Goal: Task Accomplishment & Management: Use online tool/utility

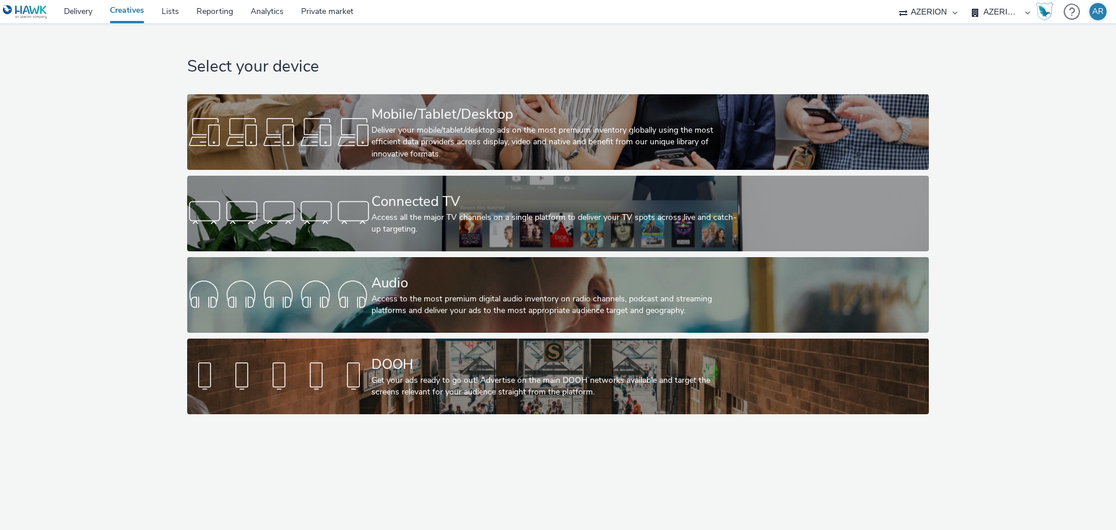
select select "9d84ad37-9de7-410b-b623-d0d9ba80538d"
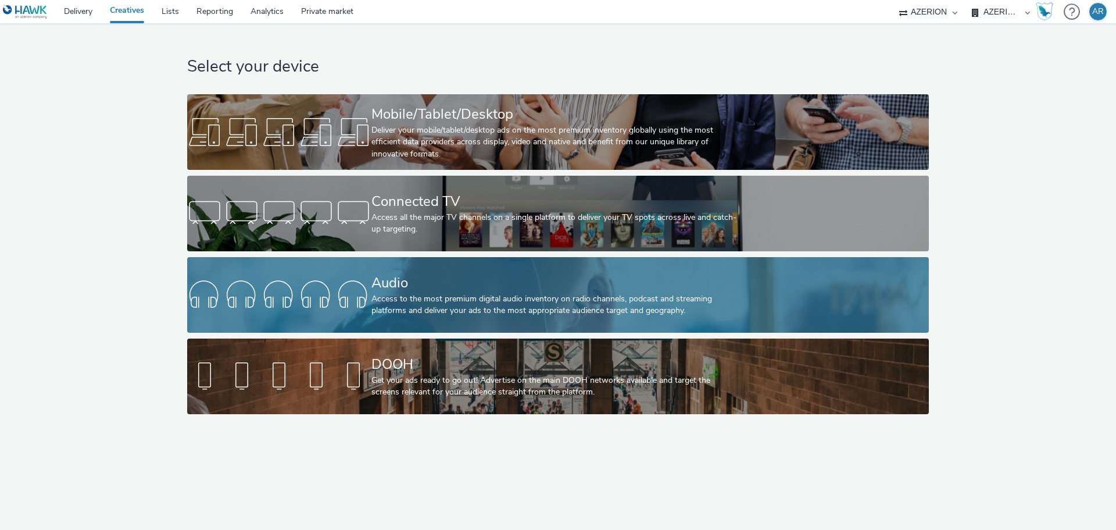
click at [582, 288] on div "Audio" at bounding box center [555, 283] width 369 height 20
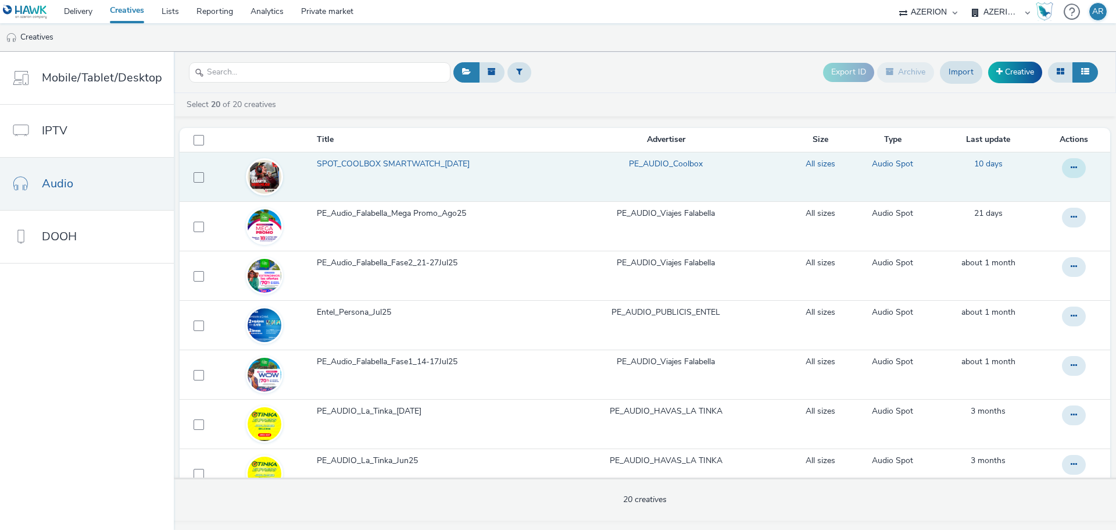
click at [1071, 167] on icon at bounding box center [1074, 167] width 6 height 8
click at [1017, 187] on link "Edit" at bounding box center [1042, 191] width 87 height 23
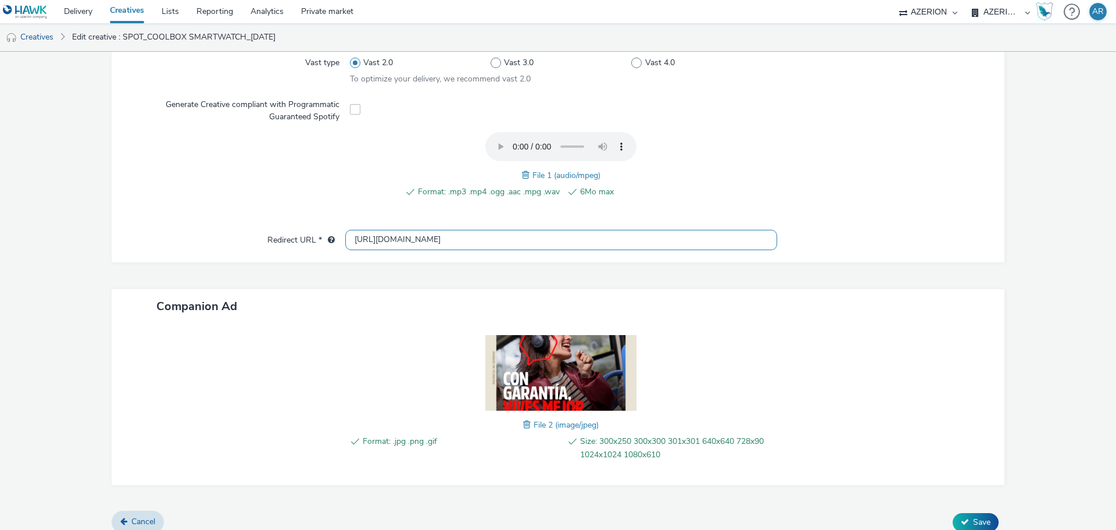
scroll to position [0, 124]
drag, startPoint x: 349, startPoint y: 239, endPoint x: 923, endPoint y: 237, distance: 573.7
click at [923, 237] on div "Redirect URL * [URL][DOMAIN_NAME]" at bounding box center [558, 240] width 870 height 21
click at [820, 235] on div at bounding box center [885, 240] width 216 height 21
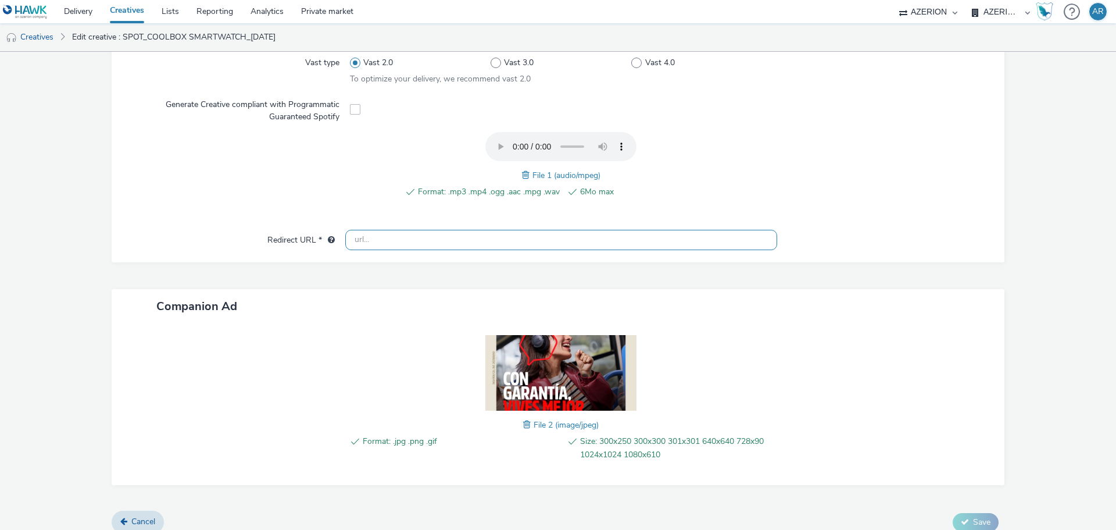
click at [636, 243] on input "text" at bounding box center [561, 240] width 432 height 20
paste input "[URL][DOMAIN_NAME]"
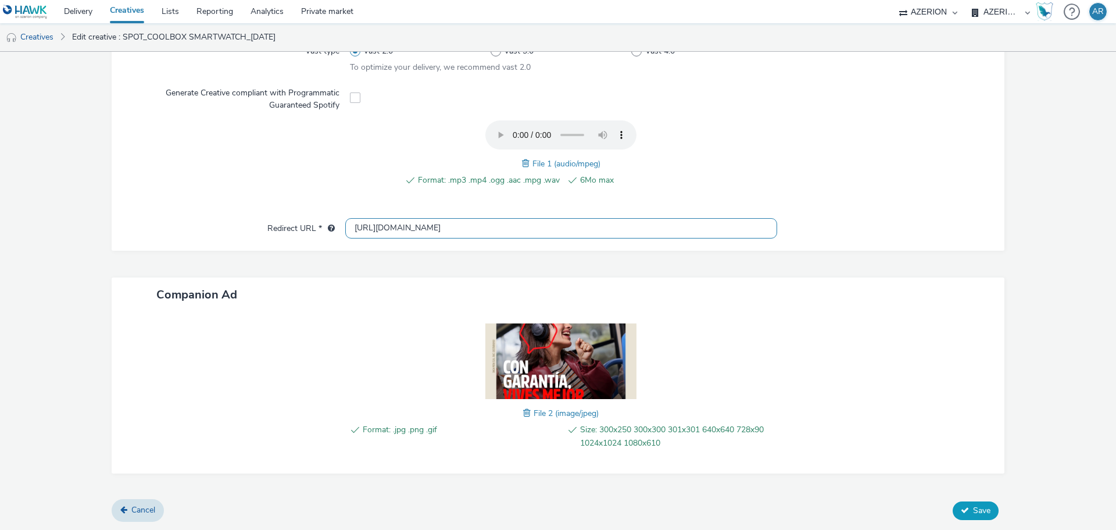
type input "[URL][DOMAIN_NAME]"
click at [973, 509] on span "Save" at bounding box center [981, 510] width 17 height 11
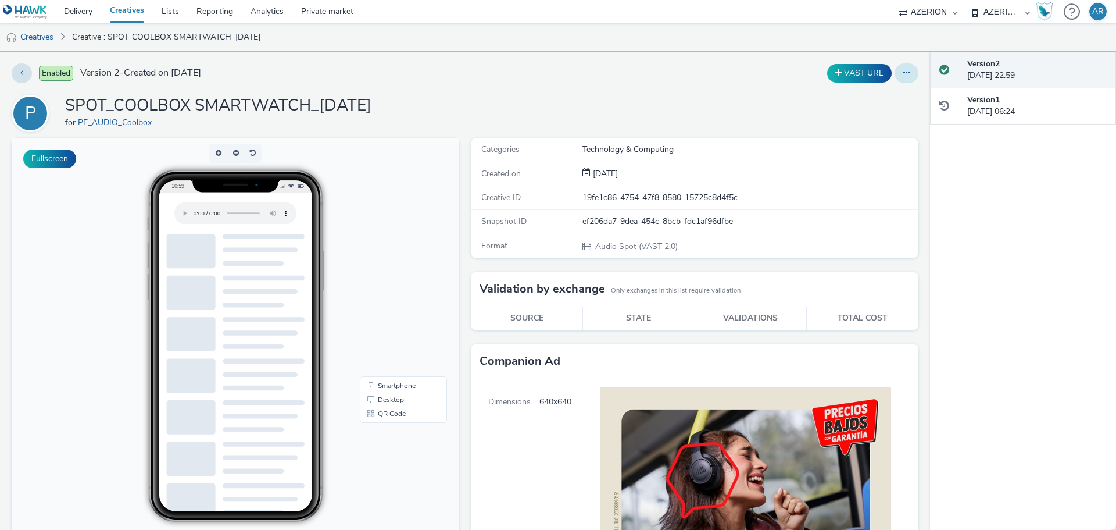
click at [902, 76] on button at bounding box center [907, 73] width 24 height 20
click at [603, 99] on div "P SPOT_COOLBOX SMARTWATCH_[DATE] for PE_AUDIO_Coolbox" at bounding box center [465, 113] width 907 height 37
click at [81, 38] on link "Creative : SPOT_COOLBOX SMARTWATCH_[DATE]" at bounding box center [166, 37] width 200 height 28
click at [33, 34] on link "Creatives" at bounding box center [29, 37] width 59 height 28
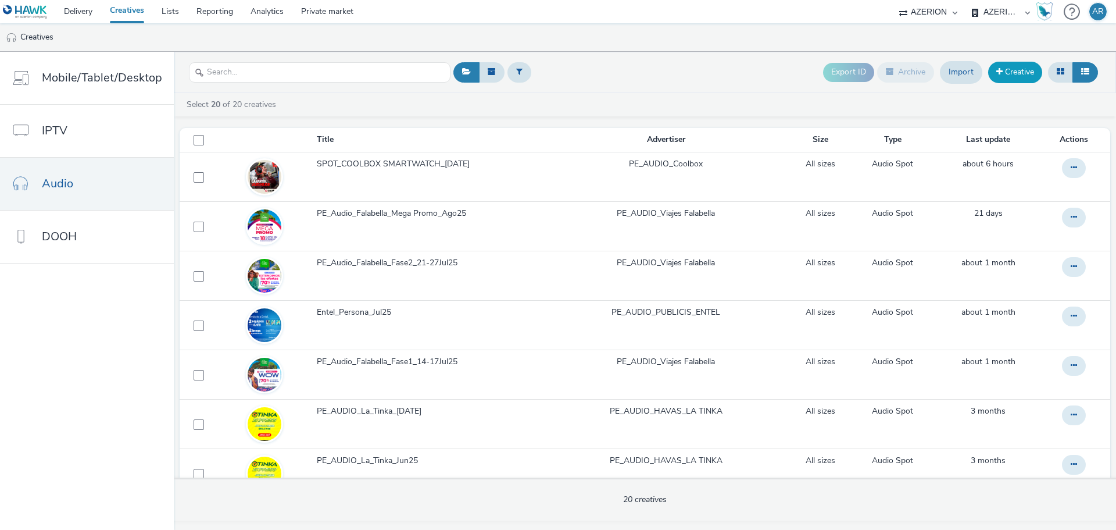
click at [1013, 66] on link "Creative" at bounding box center [1015, 72] width 54 height 21
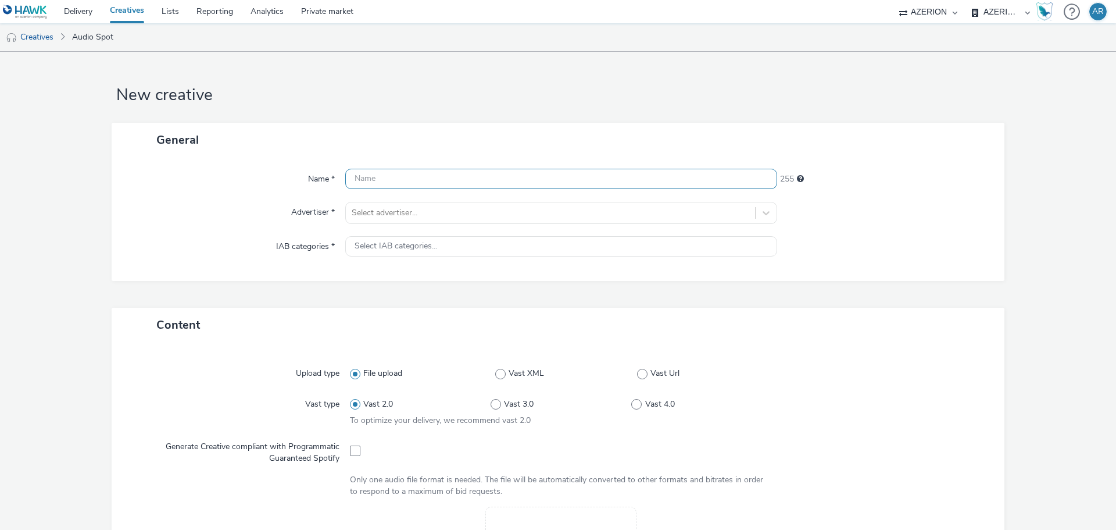
click at [411, 180] on input "text" at bounding box center [561, 179] width 432 height 20
paste input "AUDIO COOLBOX RADIO STARLINK GC [DATE]"
click at [381, 182] on input "AUDIO COOLBOX RADIO STARLINK GC [DATE]" at bounding box center [561, 179] width 432 height 20
type input "AUDIO_COOLBOX RADIO STARLINK GC [DATE]"
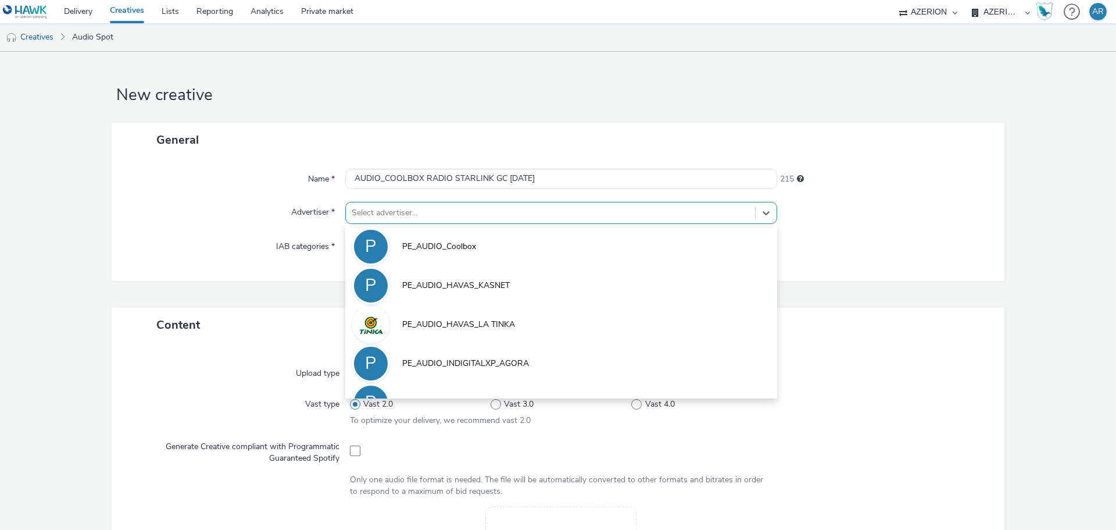
click at [417, 212] on div at bounding box center [551, 213] width 398 height 14
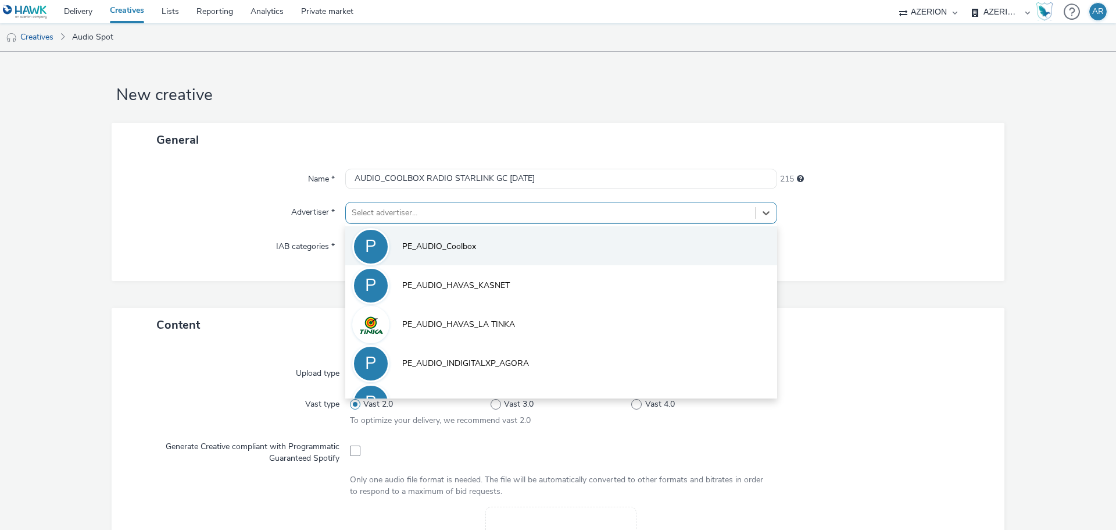
click at [452, 241] on span "PE_AUDIO_Coolbox" at bounding box center [439, 247] width 74 height 12
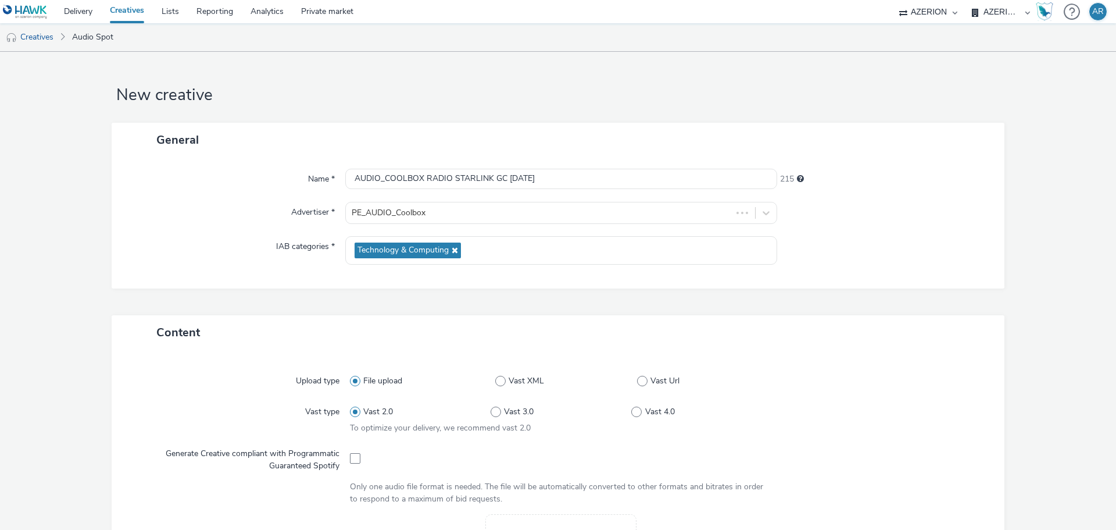
click at [869, 259] on div at bounding box center [885, 250] width 216 height 28
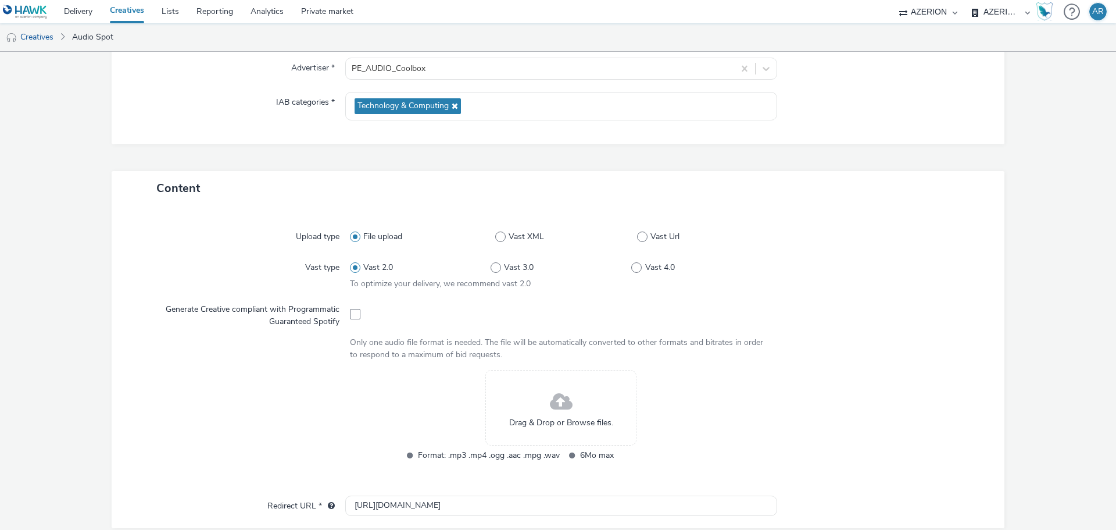
scroll to position [233, 0]
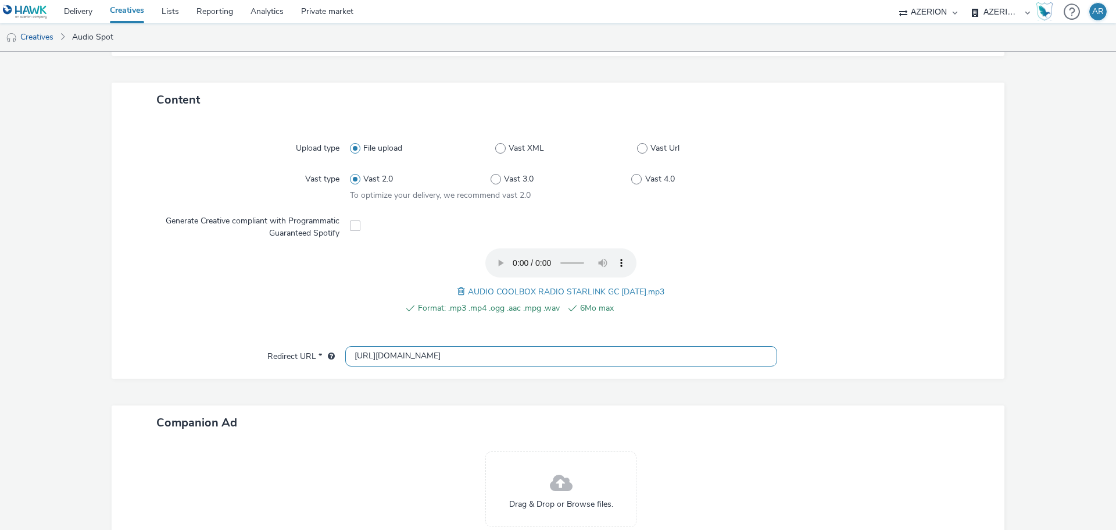
drag, startPoint x: 490, startPoint y: 353, endPoint x: 279, endPoint y: 335, distance: 211.7
click at [279, 335] on div "Upload type File upload Vast XML Vast Url Vast type Vast 2.0 Vast 3.0 Vast 4.0 …" at bounding box center [558, 248] width 893 height 262
paste input "s://[DOMAIN_NAME][URL]"
type input "[URL][DOMAIN_NAME]"
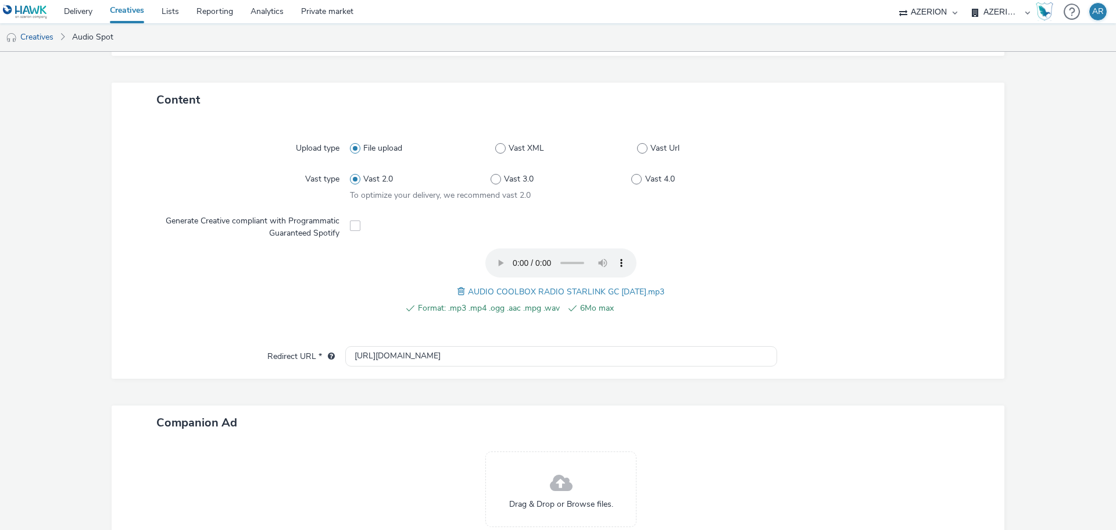
scroll to position [0, 0]
click at [884, 342] on div "Upload type File upload Vast XML Vast Url Vast type Vast 2.0 Vast 3.0 Vast 4.0 …" at bounding box center [558, 236] width 870 height 217
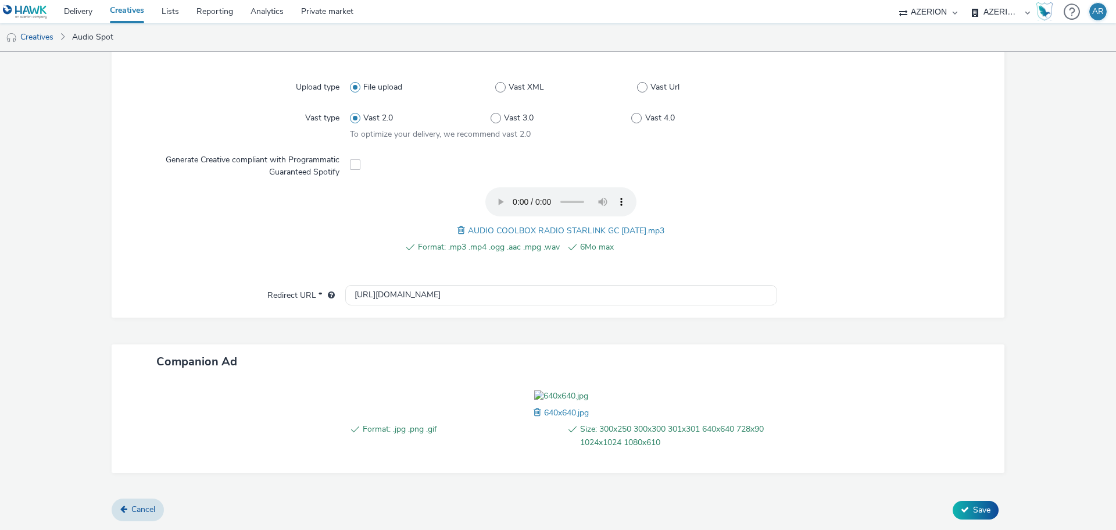
scroll to position [360, 0]
click at [973, 505] on span "Save" at bounding box center [981, 509] width 17 height 11
click at [1041, 331] on form "New creative General Name * AUDIO_COOLBOX RADIO STARLINK GC [DATE] 215 Advertis…" at bounding box center [558, 143] width 1116 height 771
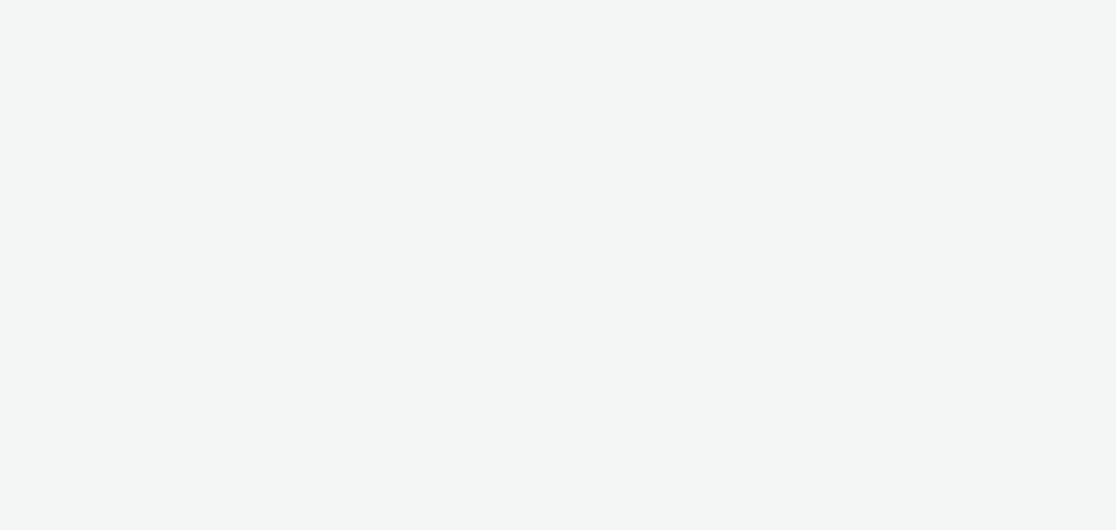
select select "9d84ad37-9de7-410b-b623-d0d9ba80538d"
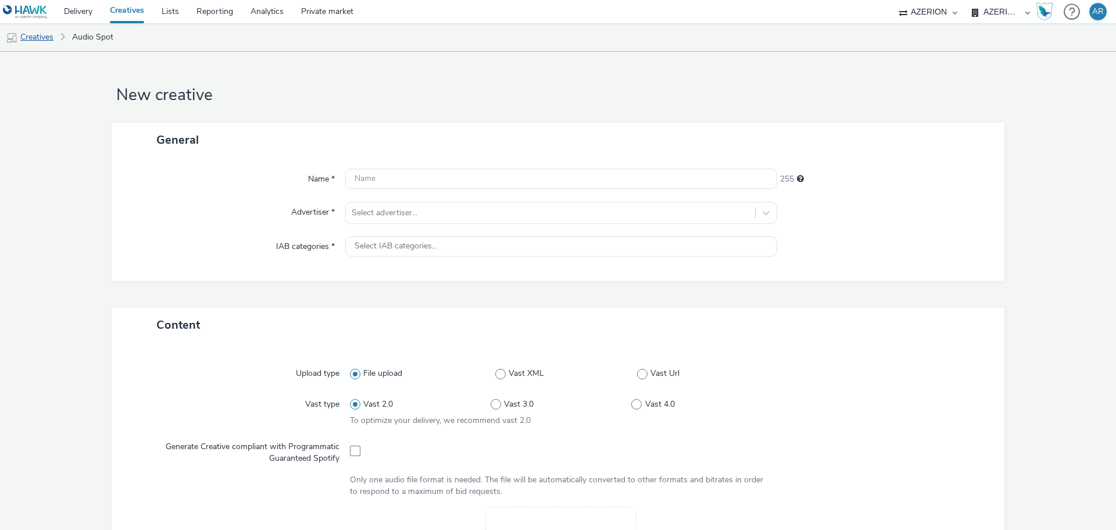
click at [40, 39] on link "Creatives" at bounding box center [29, 37] width 59 height 28
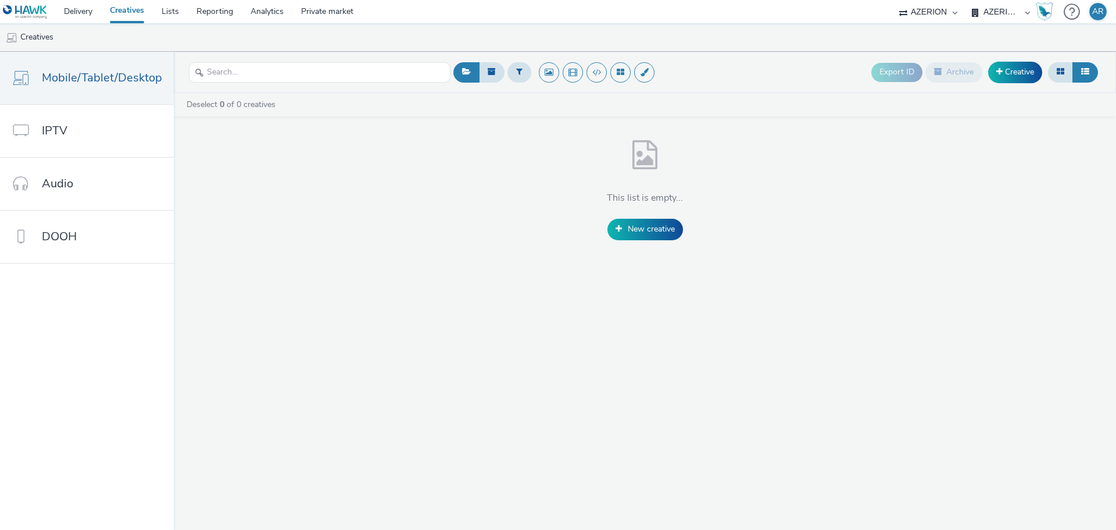
click at [121, 12] on link "Creatives" at bounding box center [127, 11] width 52 height 23
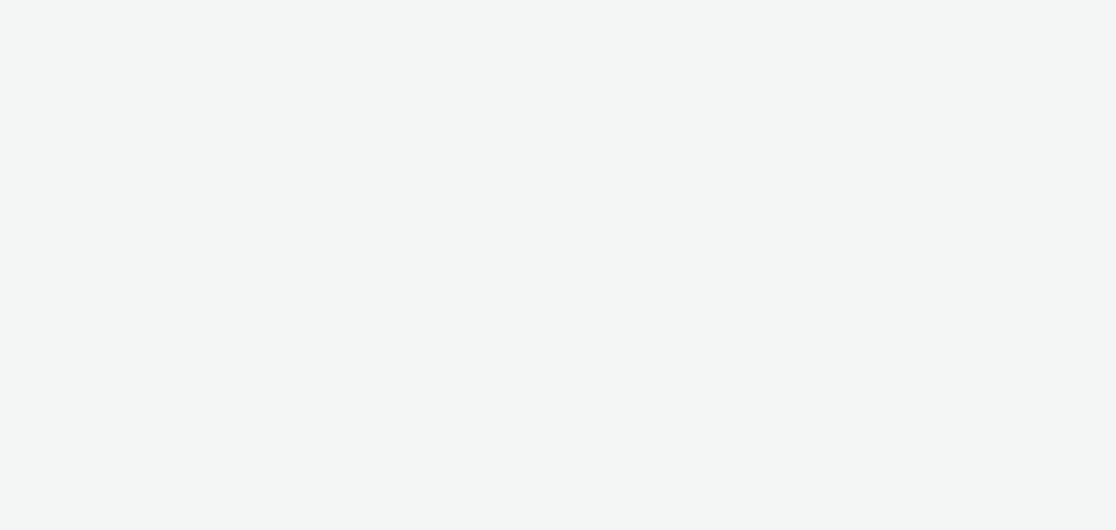
select select "9d84ad37-9de7-410b-b623-d0d9ba80538d"
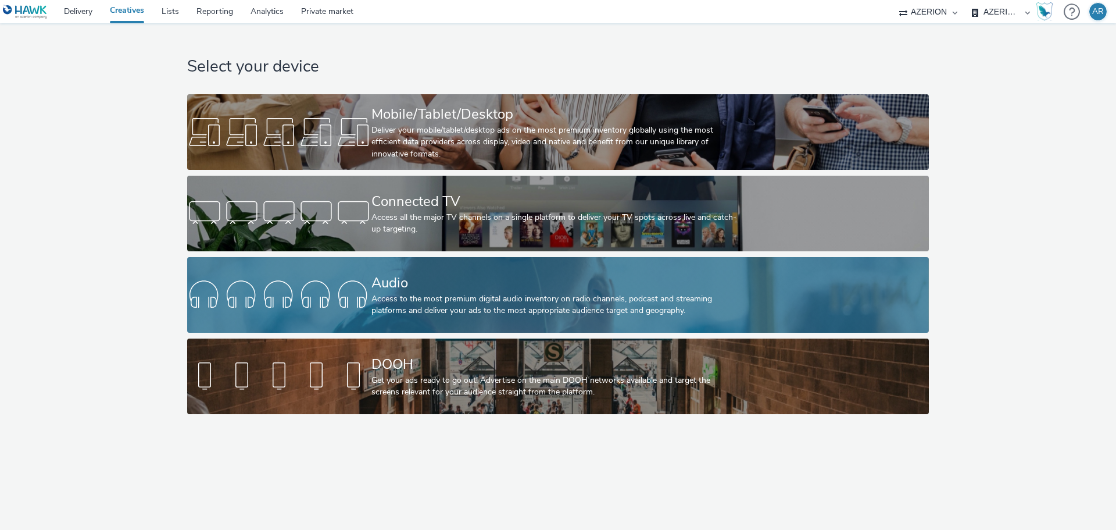
click at [556, 299] on div "Access to the most premium digital audio inventory on radio channels, podcast a…" at bounding box center [555, 305] width 369 height 24
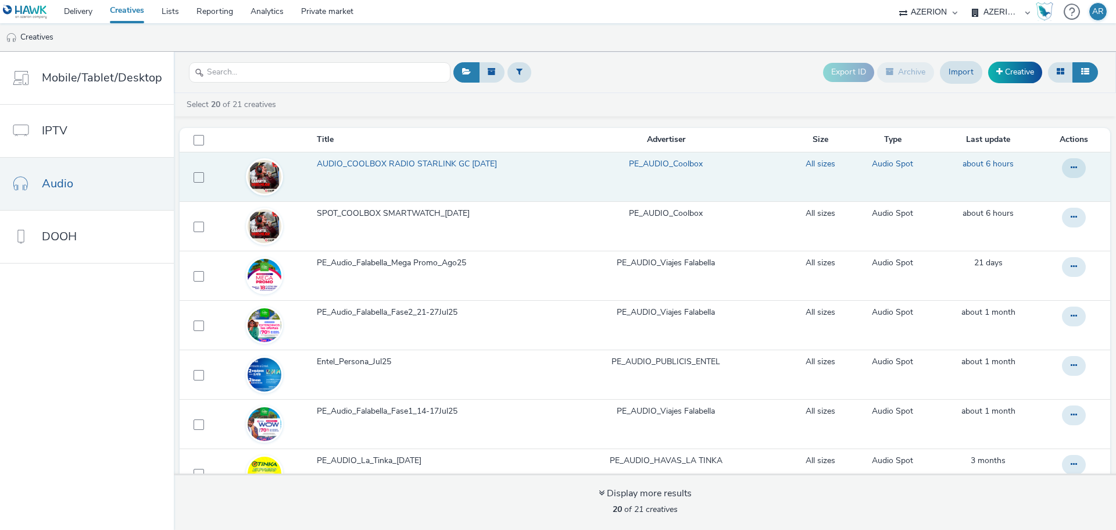
click at [397, 162] on span "AUDIO_COOLBOX RADIO STARLINK GC [DATE]" at bounding box center [409, 164] width 185 height 12
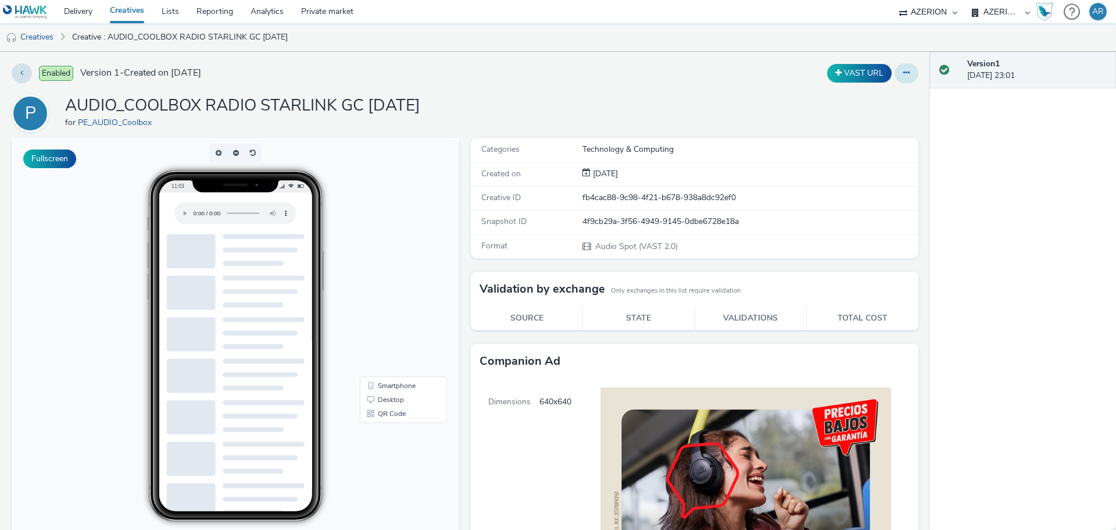
click at [902, 77] on button at bounding box center [907, 73] width 24 height 20
click at [848, 95] on link "Edit" at bounding box center [874, 96] width 87 height 23
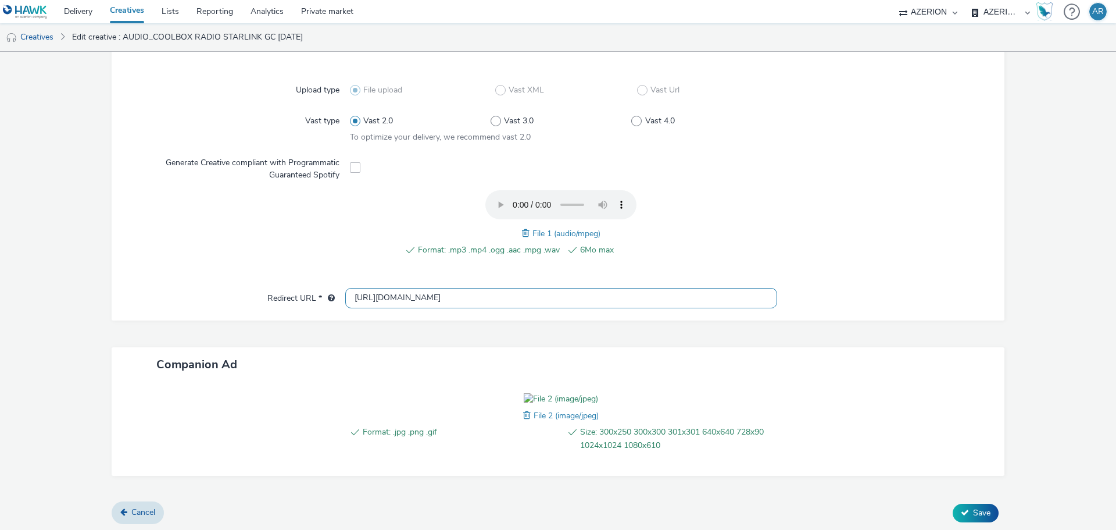
scroll to position [0, 149]
drag, startPoint x: 861, startPoint y: 310, endPoint x: 868, endPoint y: 310, distance: 7.0
click at [868, 310] on div "Upload type File upload Vast XML Vast Url Vast type Vast 2.0 Vast 3.0 Vast 4.0 …" at bounding box center [558, 190] width 893 height 262
click at [869, 304] on div at bounding box center [885, 298] width 216 height 21
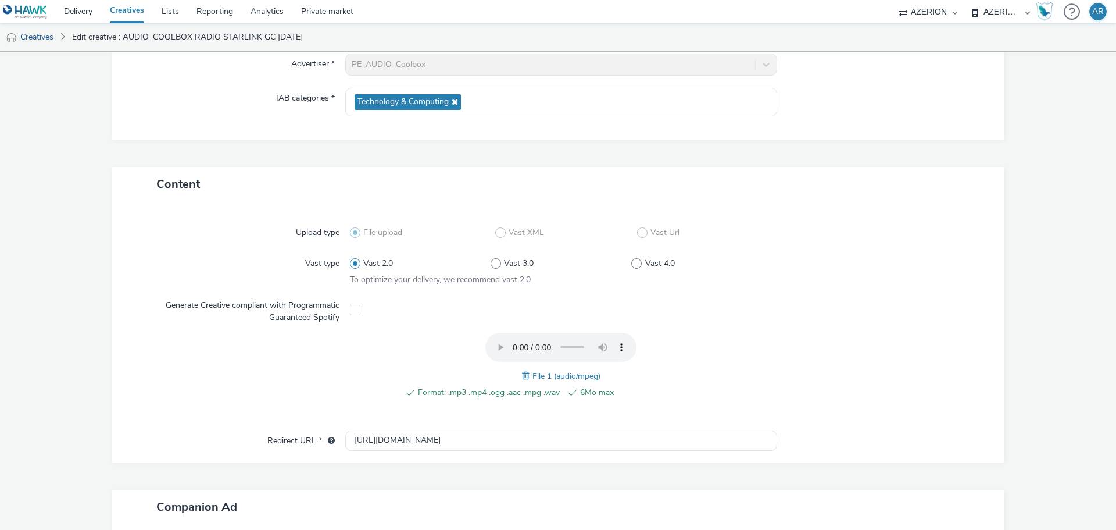
scroll to position [360, 0]
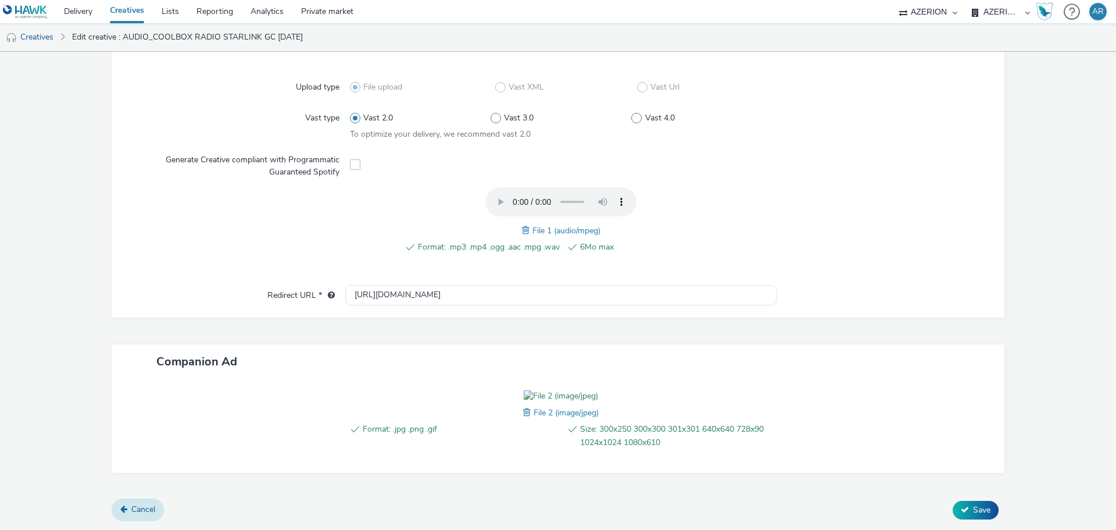
click at [140, 510] on span "Cancel" at bounding box center [143, 508] width 24 height 11
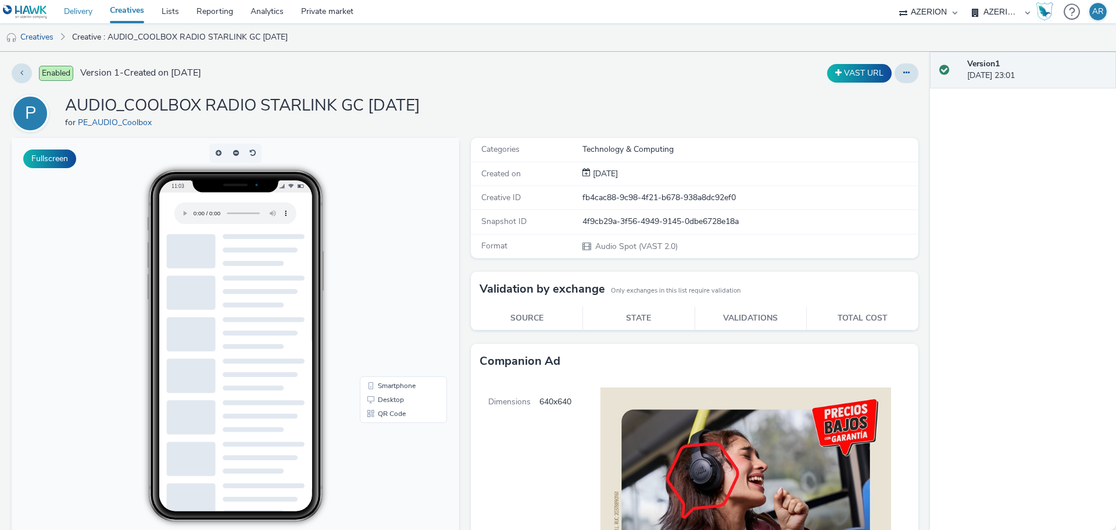
click at [80, 9] on link "Delivery" at bounding box center [78, 11] width 46 height 23
